Goal: Transaction & Acquisition: Register for event/course

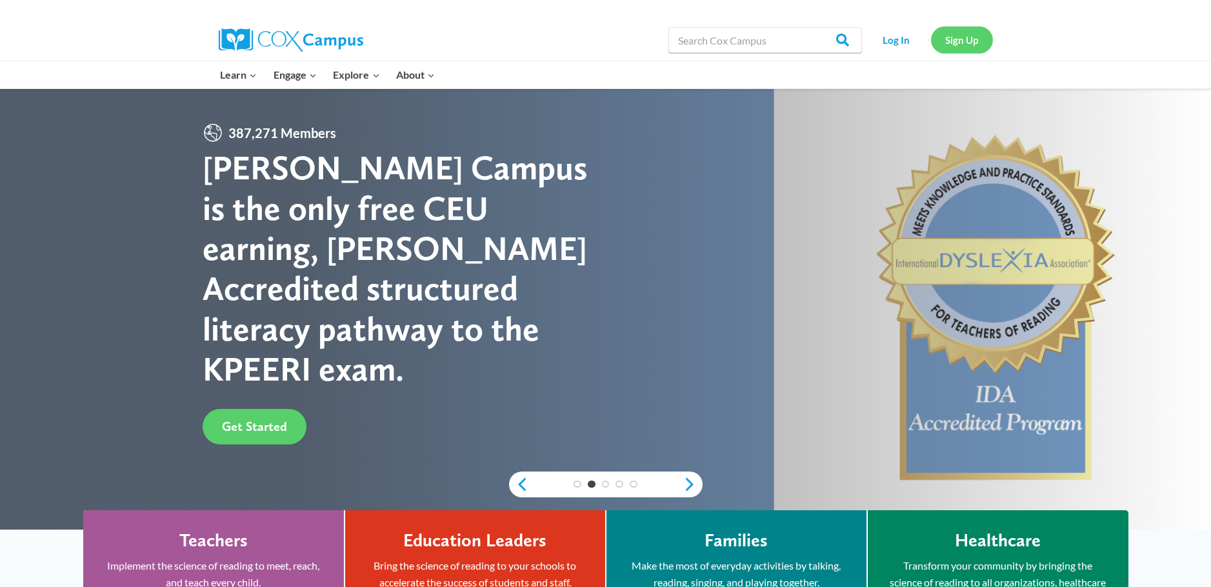
click at [963, 39] on link "Sign Up" at bounding box center [962, 39] width 62 height 26
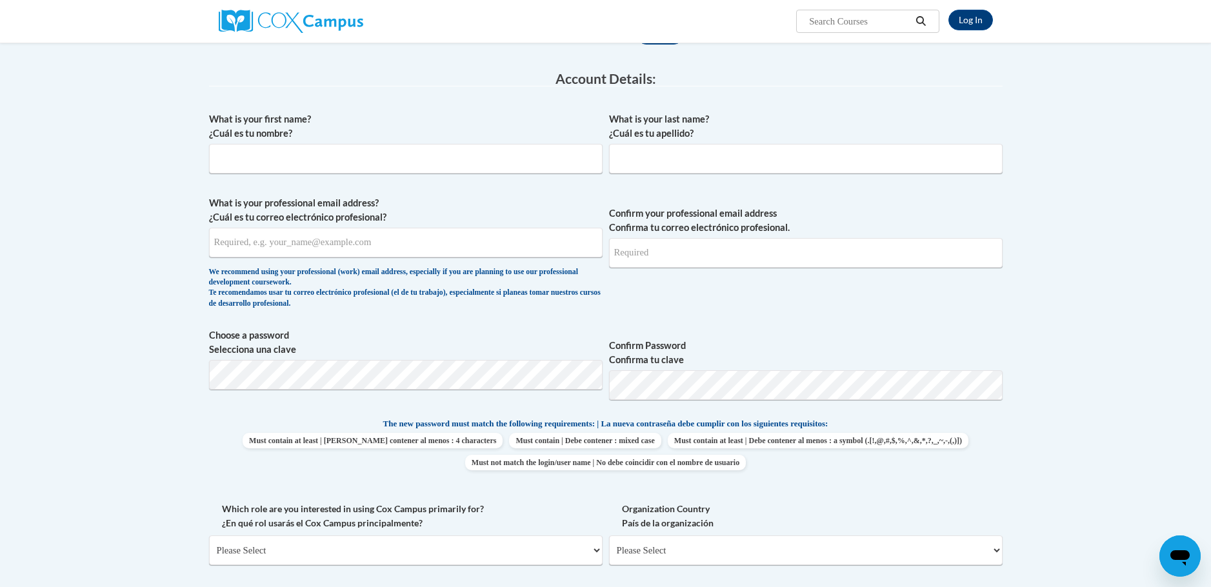
scroll to position [185, 0]
